Goal: Task Accomplishment & Management: Use online tool/utility

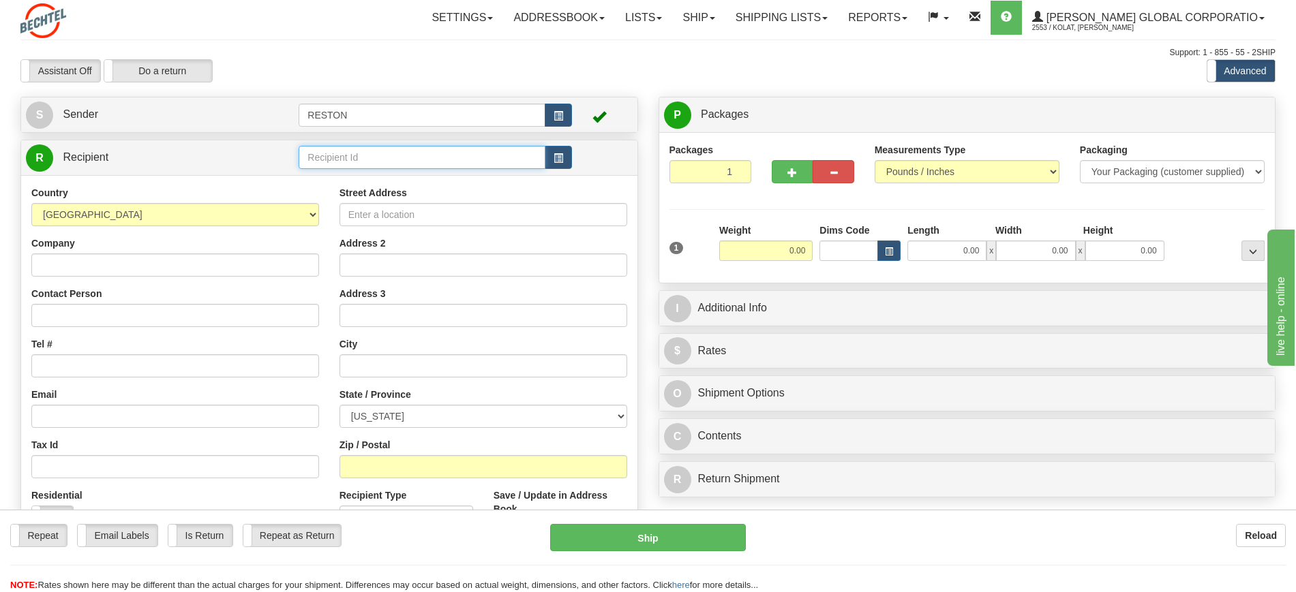
click at [495, 146] on input "text" at bounding box center [422, 157] width 246 height 23
click at [495, 155] on input "text" at bounding box center [422, 157] width 246 height 23
click at [558, 159] on span "button" at bounding box center [558, 158] width 10 height 9
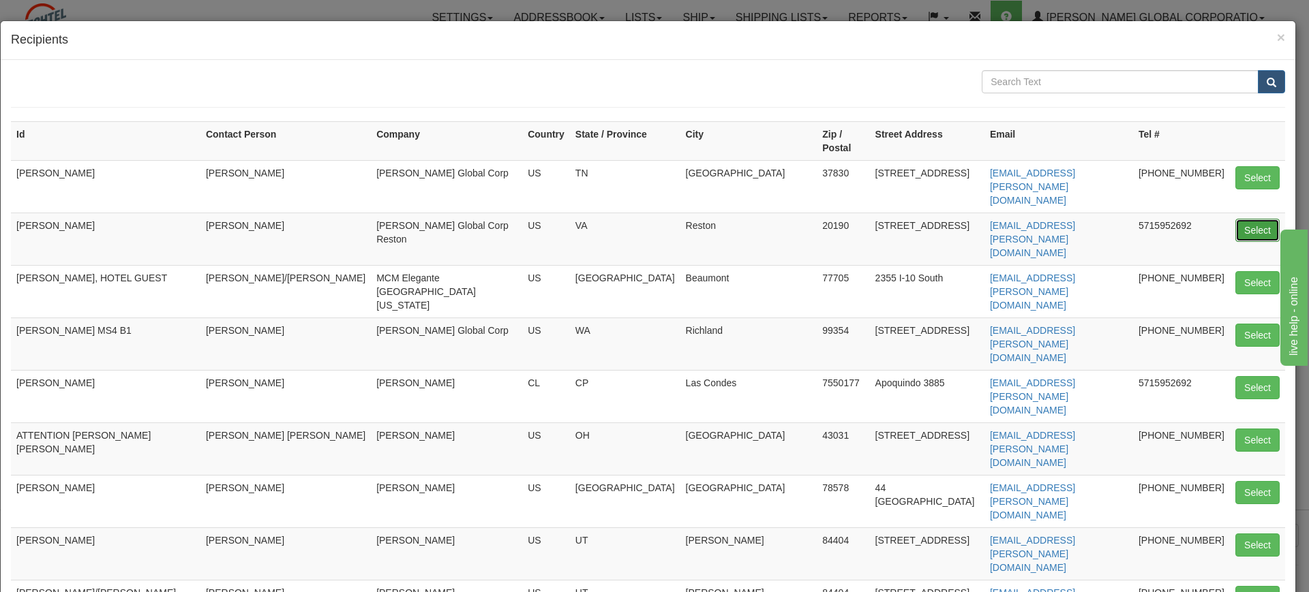
click at [1238, 219] on button "Select" at bounding box center [1257, 230] width 44 height 23
type input "[PERSON_NAME]"
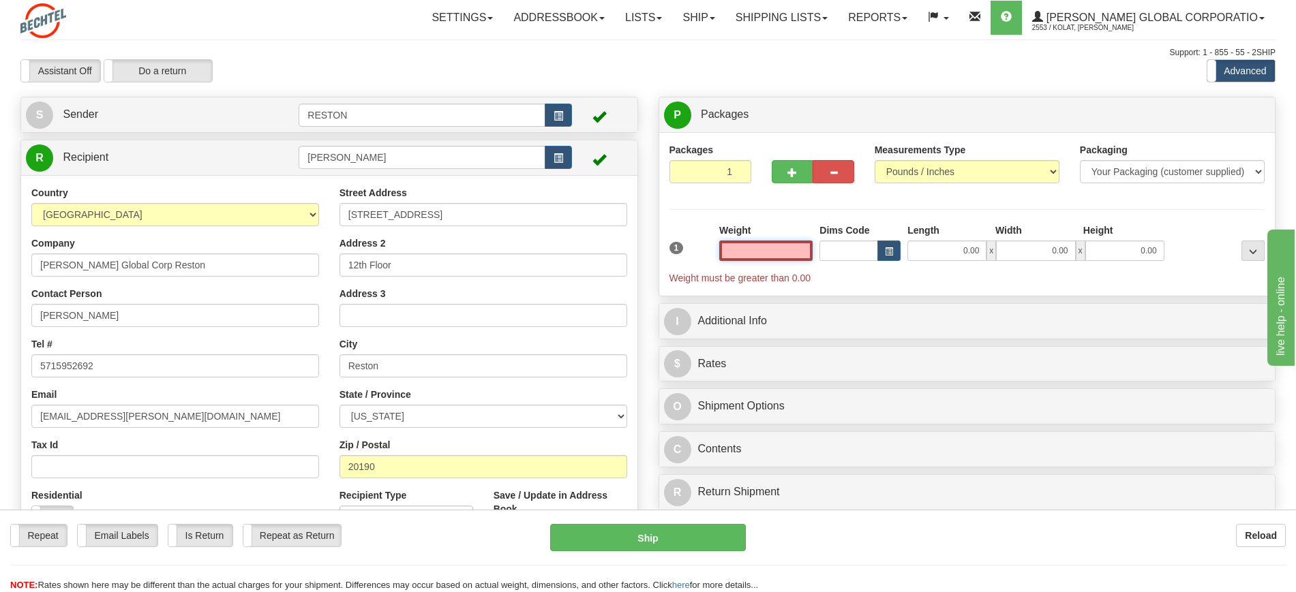
click at [776, 249] on input "text" at bounding box center [765, 251] width 93 height 20
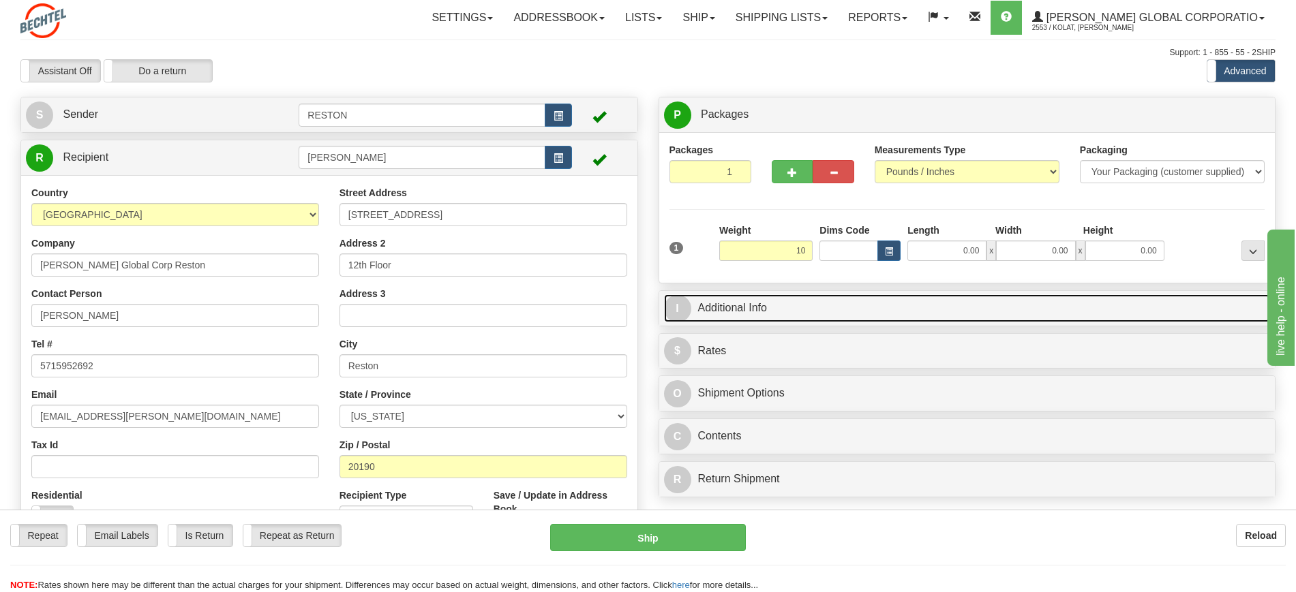
type input "10.00"
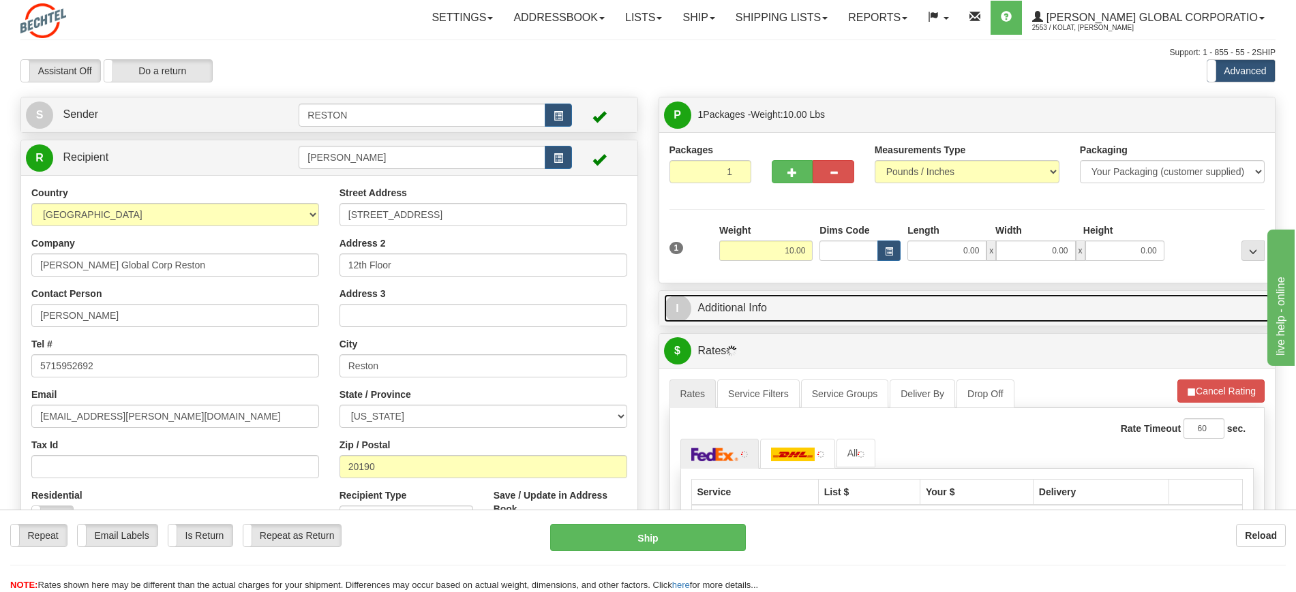
click at [860, 308] on link "I Additional Info" at bounding box center [967, 308] width 607 height 28
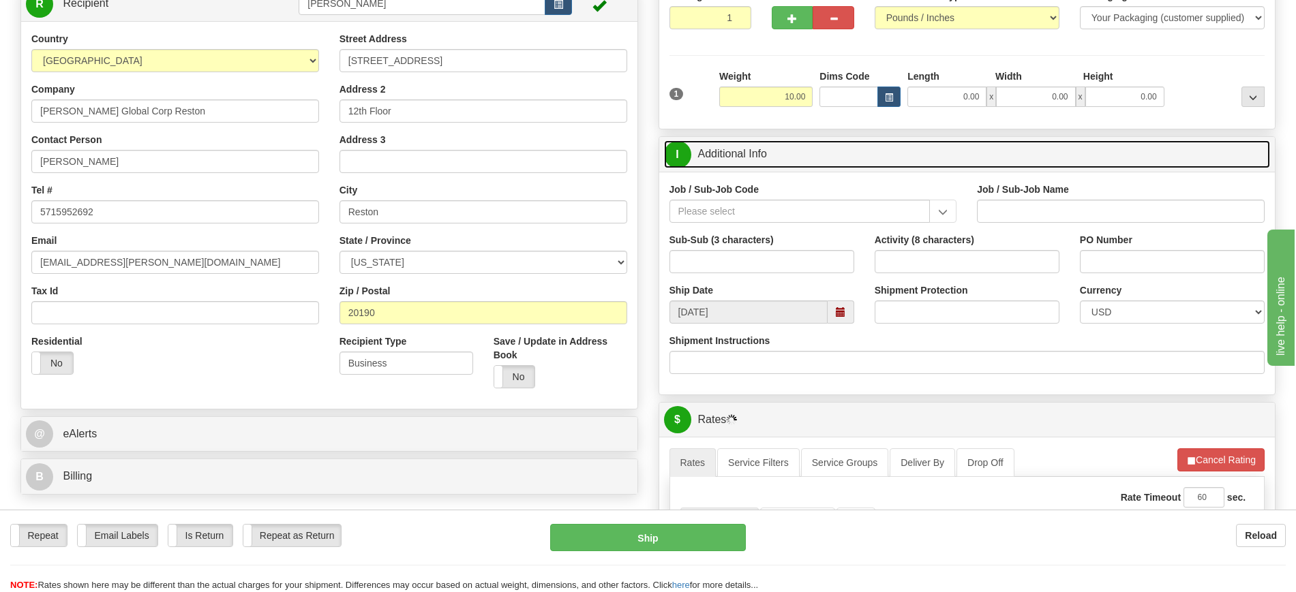
scroll to position [157, 0]
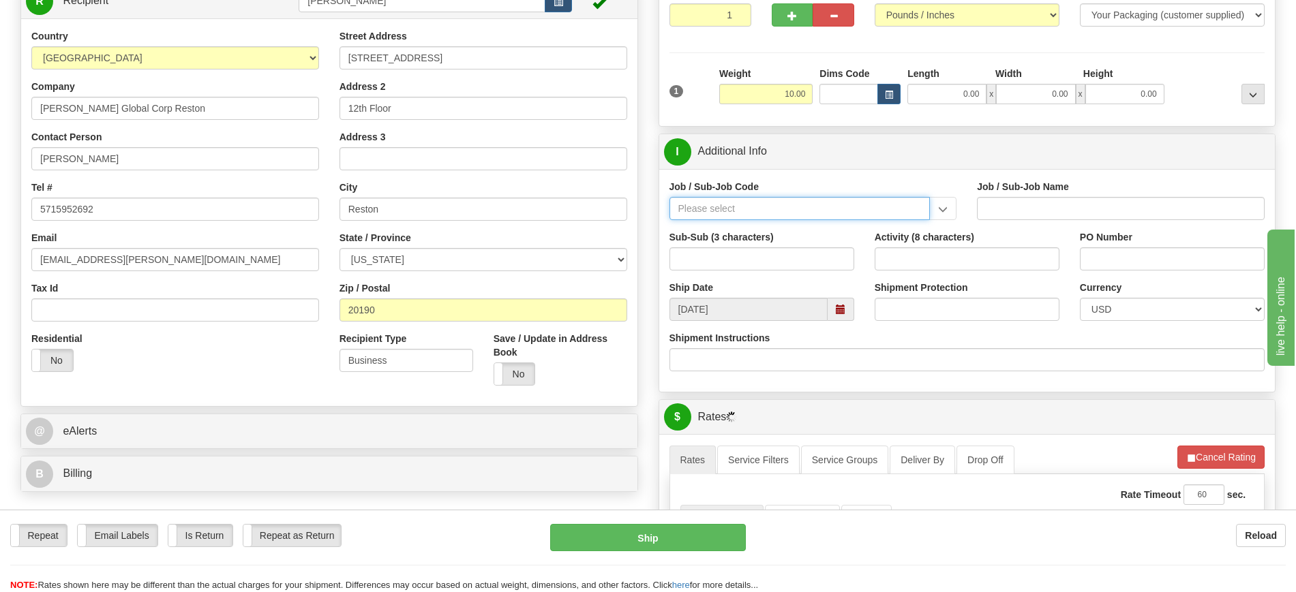
click at [871, 209] on input "Job / Sub-Job Code" at bounding box center [799, 208] width 261 height 23
click at [864, 202] on input "Job / Sub-Job Code" at bounding box center [799, 208] width 261 height 23
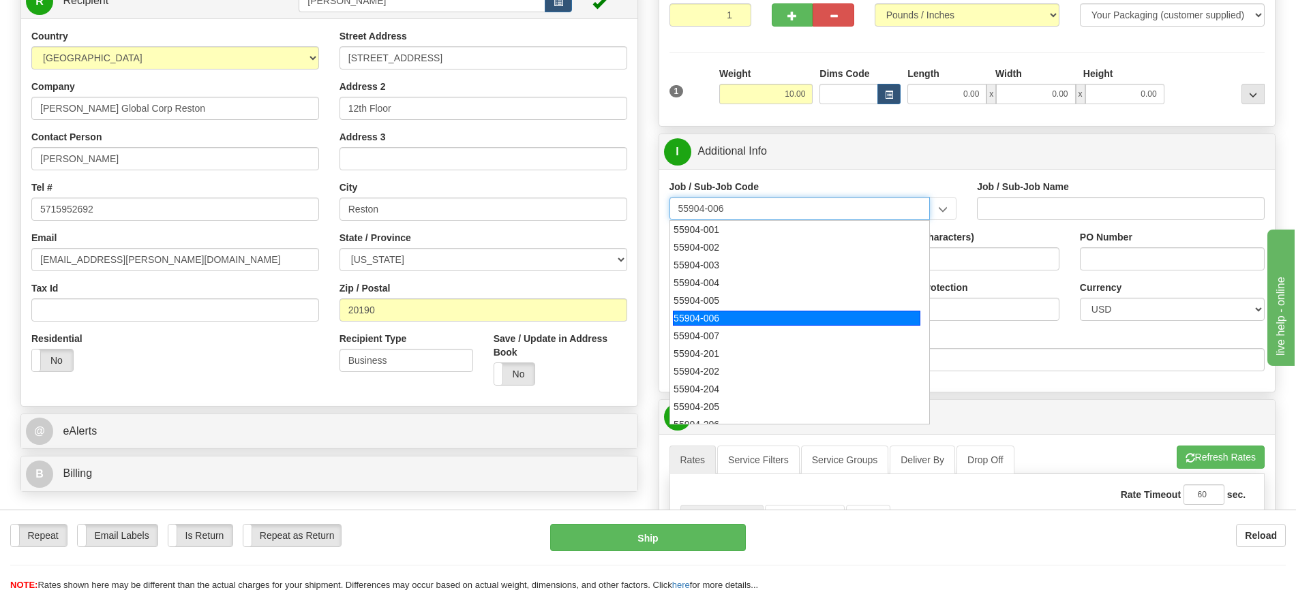
type input "55904-007"
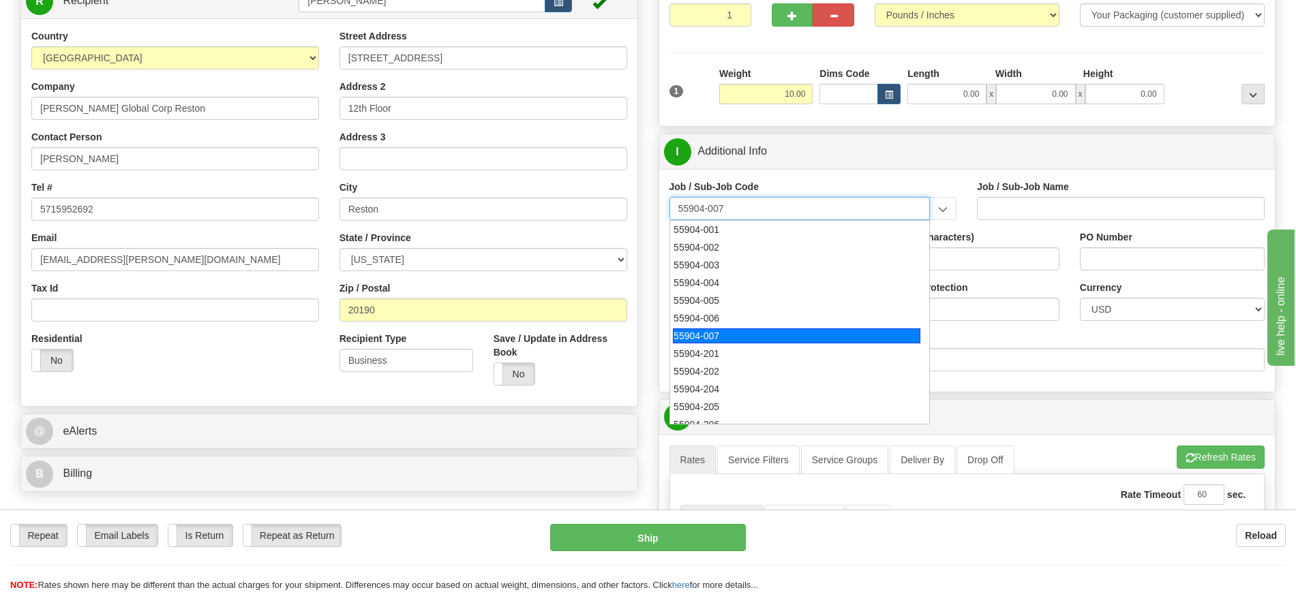
type input "STRATEGY & BUSINESS DEVELOPMENT - CUSTOMER CENTRI"
type input "55904-007"
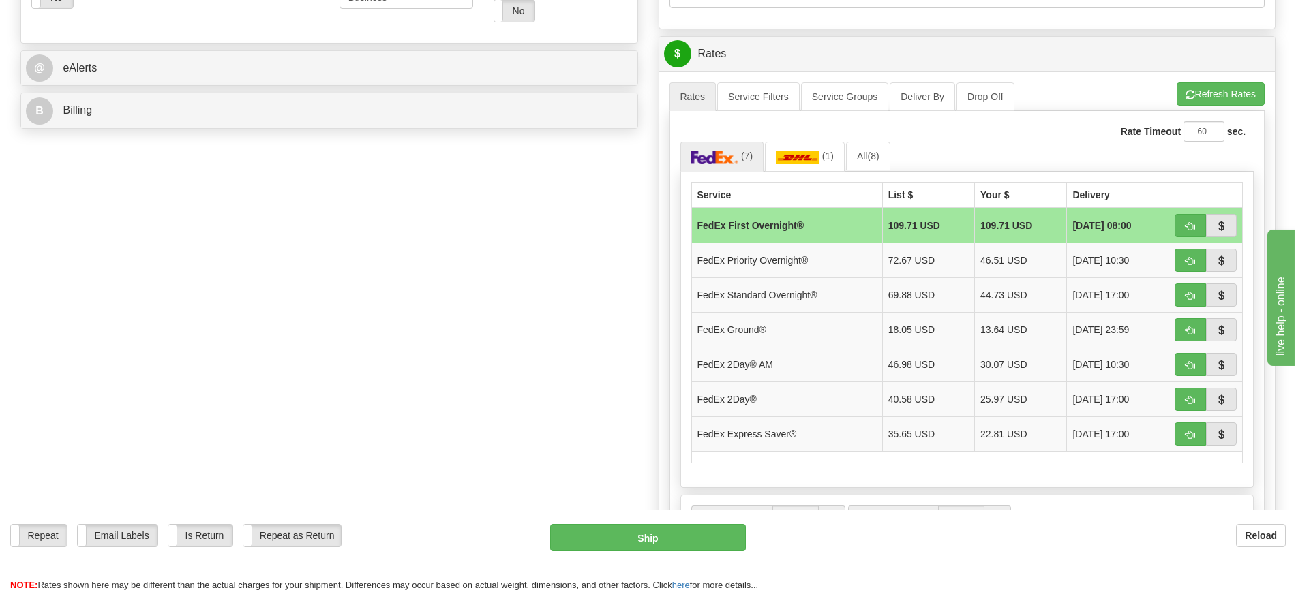
scroll to position [525, 0]
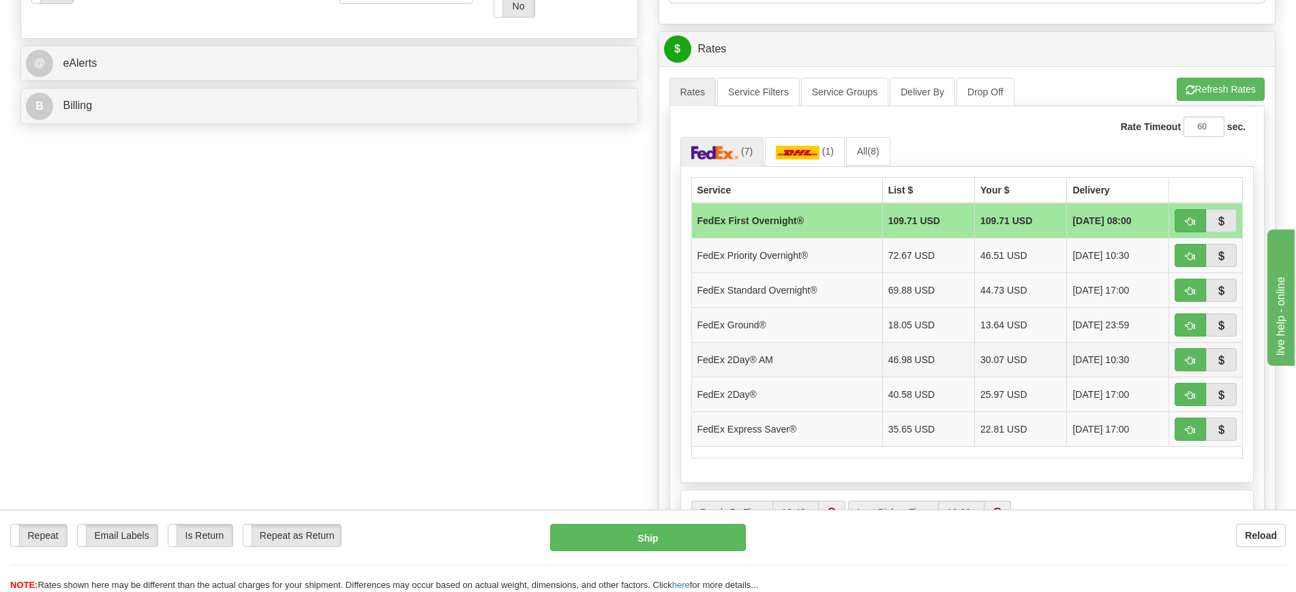
click at [1114, 359] on span "[DATE] 10:30" at bounding box center [1100, 360] width 57 height 14
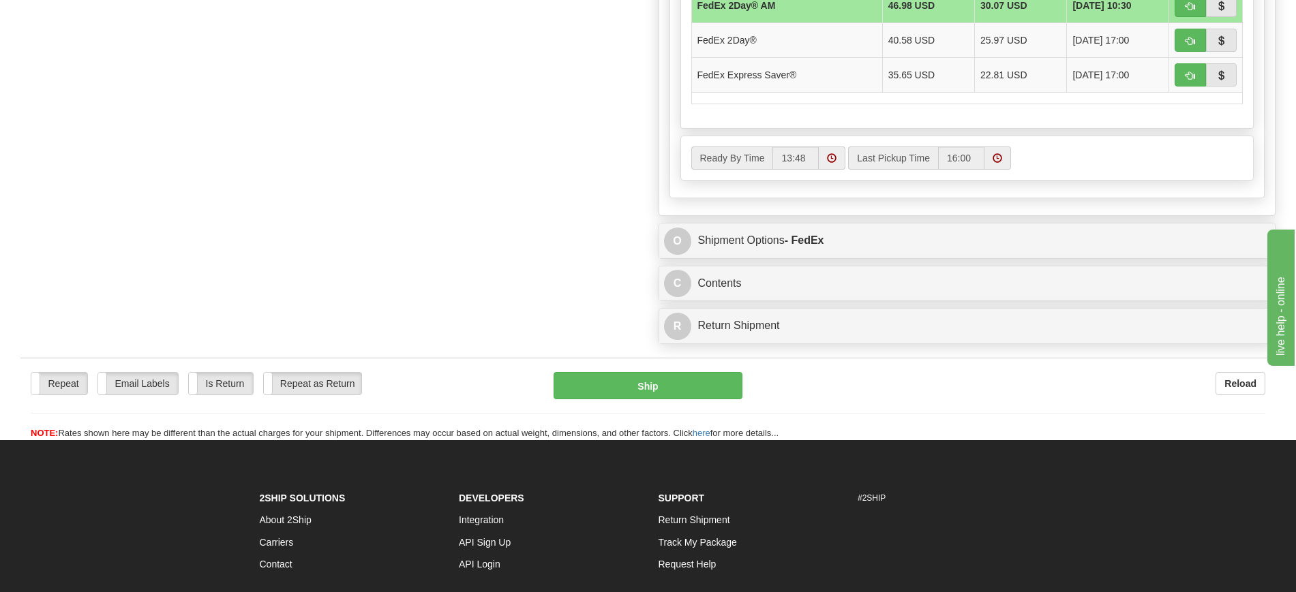
scroll to position [937, 0]
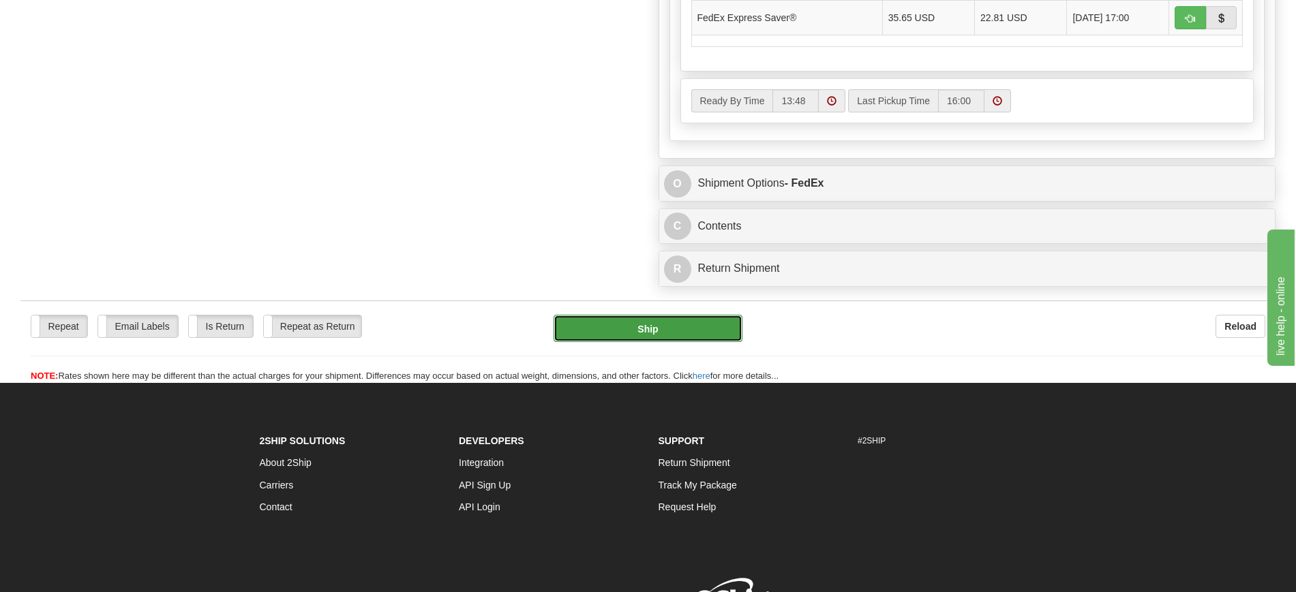
click at [660, 322] on button "Ship" at bounding box center [647, 328] width 189 height 27
type input "49"
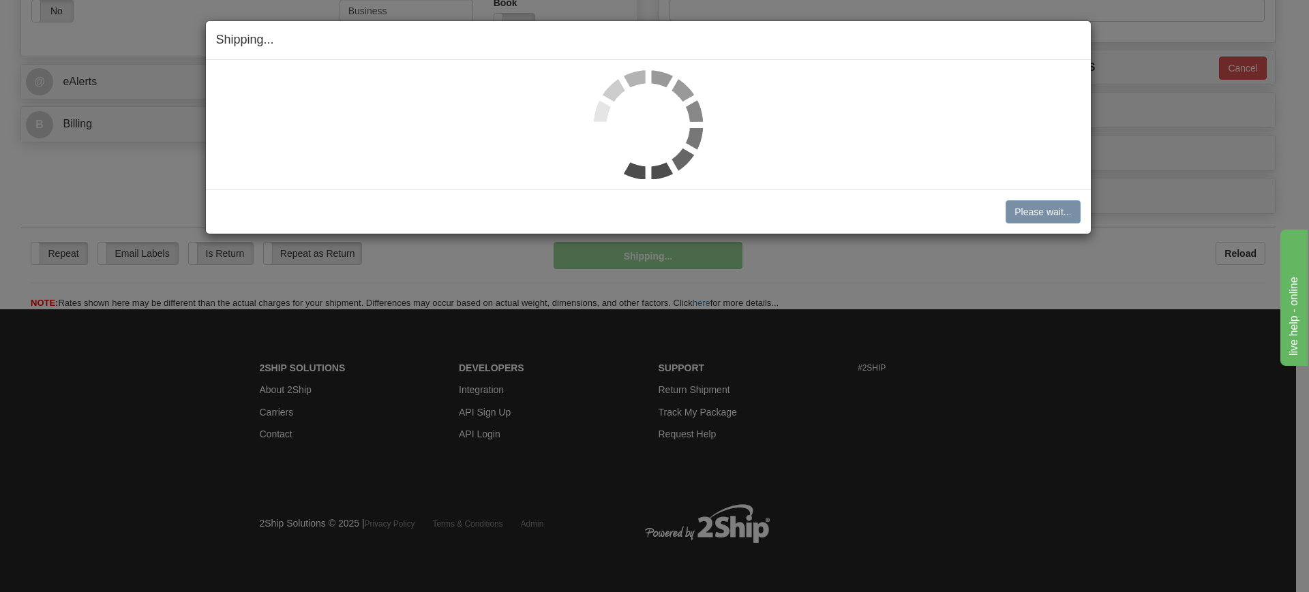
scroll to position [506, 0]
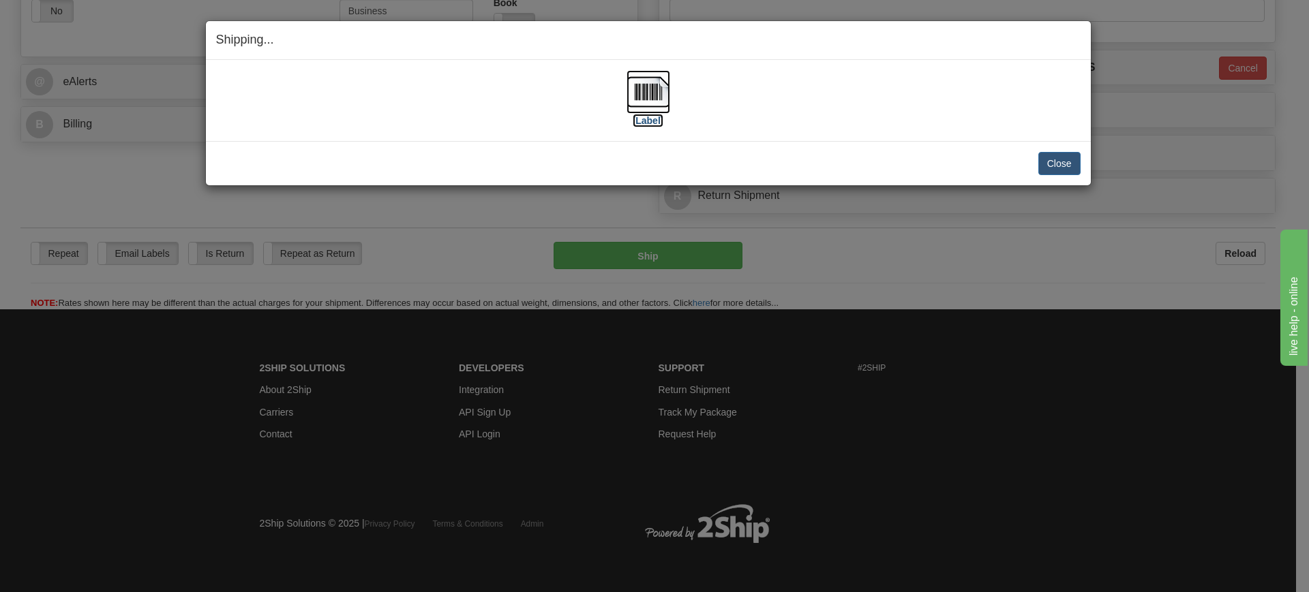
click at [643, 98] on img at bounding box center [648, 92] width 44 height 44
click at [1070, 154] on button "Close" at bounding box center [1059, 163] width 42 height 23
